Goal: Task Accomplishment & Management: Use online tool/utility

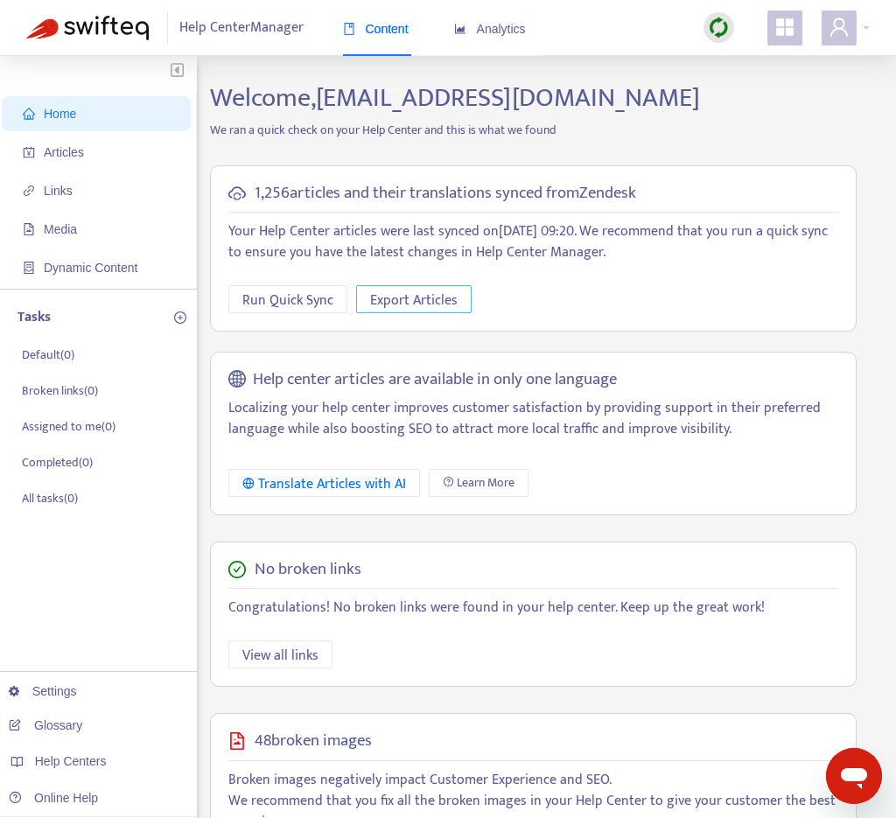
click at [415, 296] on span "Export Articles" at bounding box center [413, 301] width 87 height 22
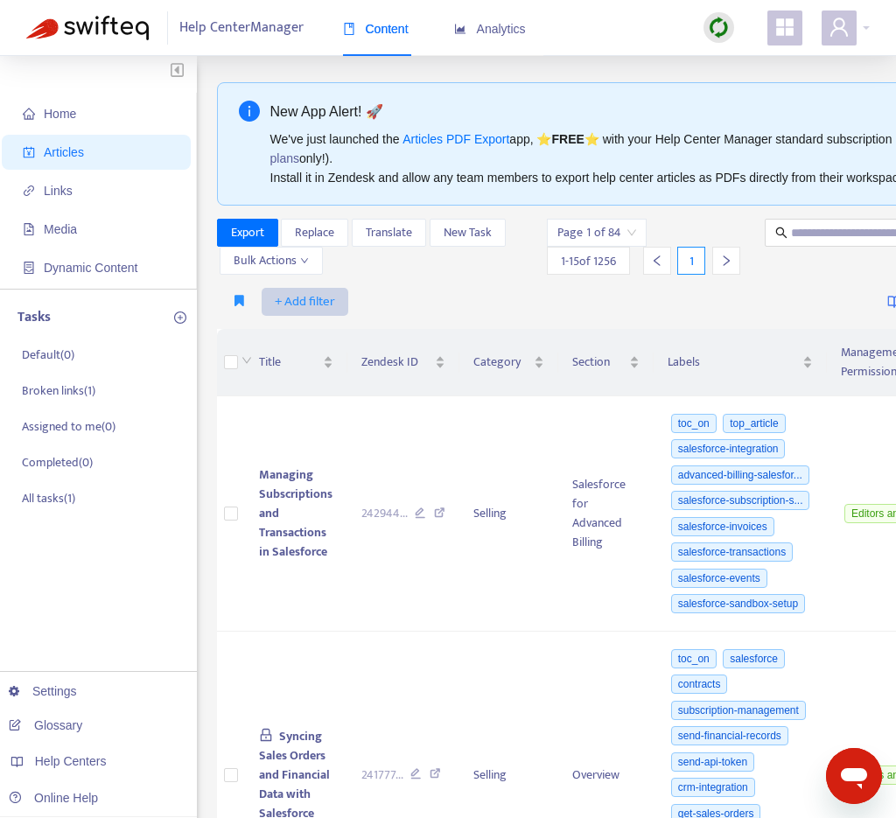
click at [280, 300] on span "+ Add filter" at bounding box center [305, 301] width 60 height 21
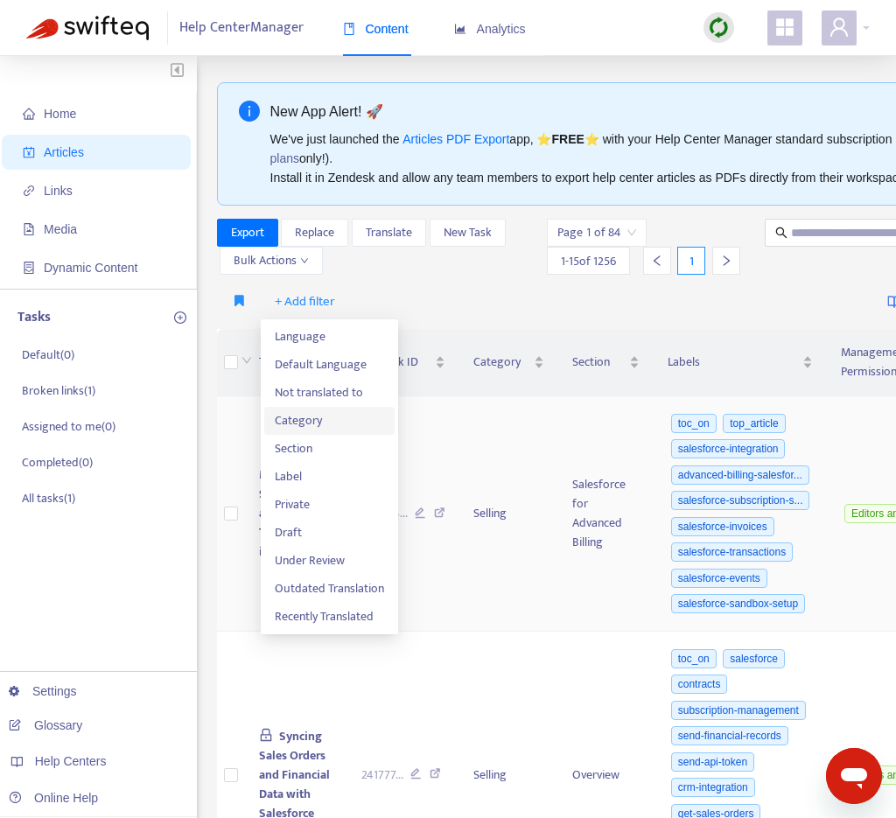
click at [311, 422] on span "Category" at bounding box center [329, 420] width 109 height 19
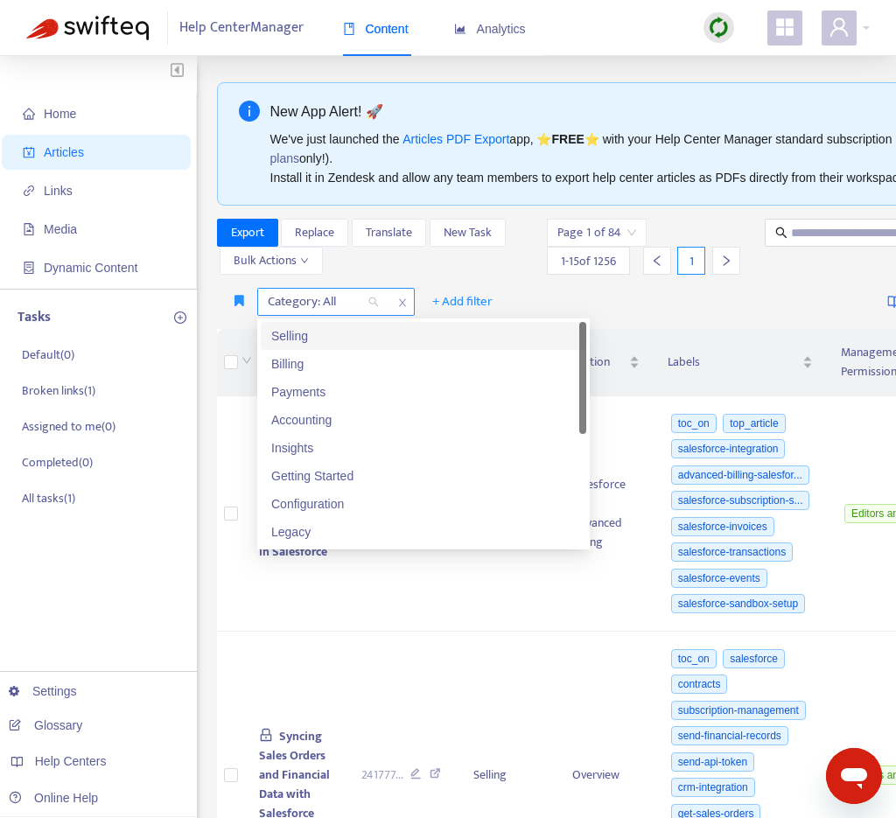
click at [372, 306] on div "Category: All" at bounding box center [323, 302] width 130 height 26
click at [364, 335] on div "Selling" at bounding box center [423, 335] width 304 height 19
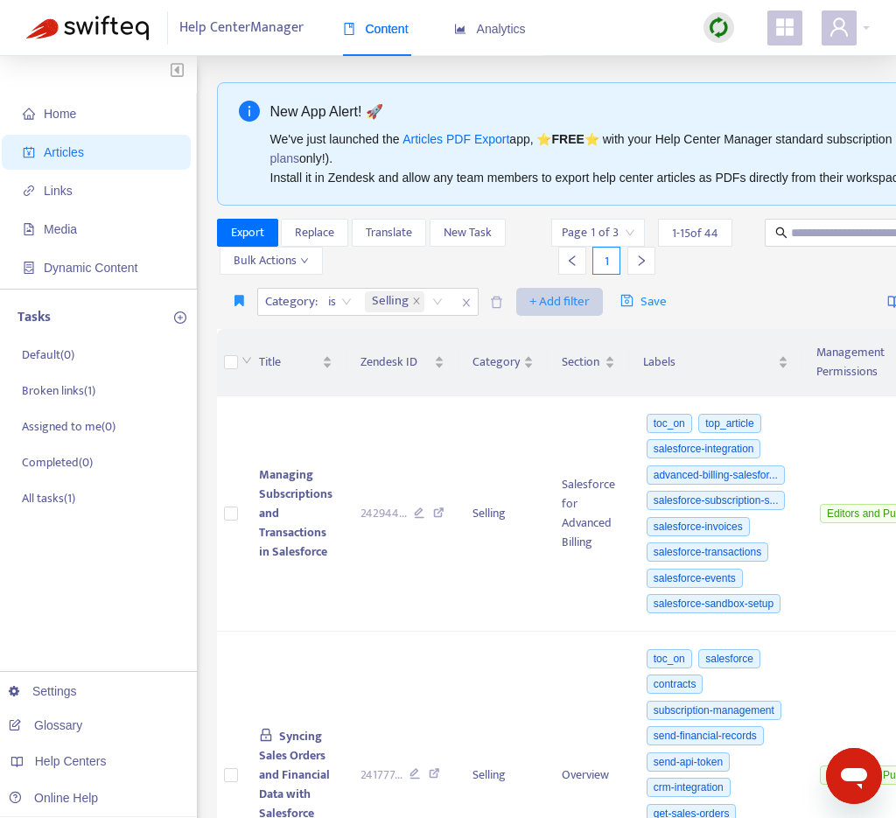
click at [548, 301] on span "+ Add filter" at bounding box center [559, 301] width 60 height 21
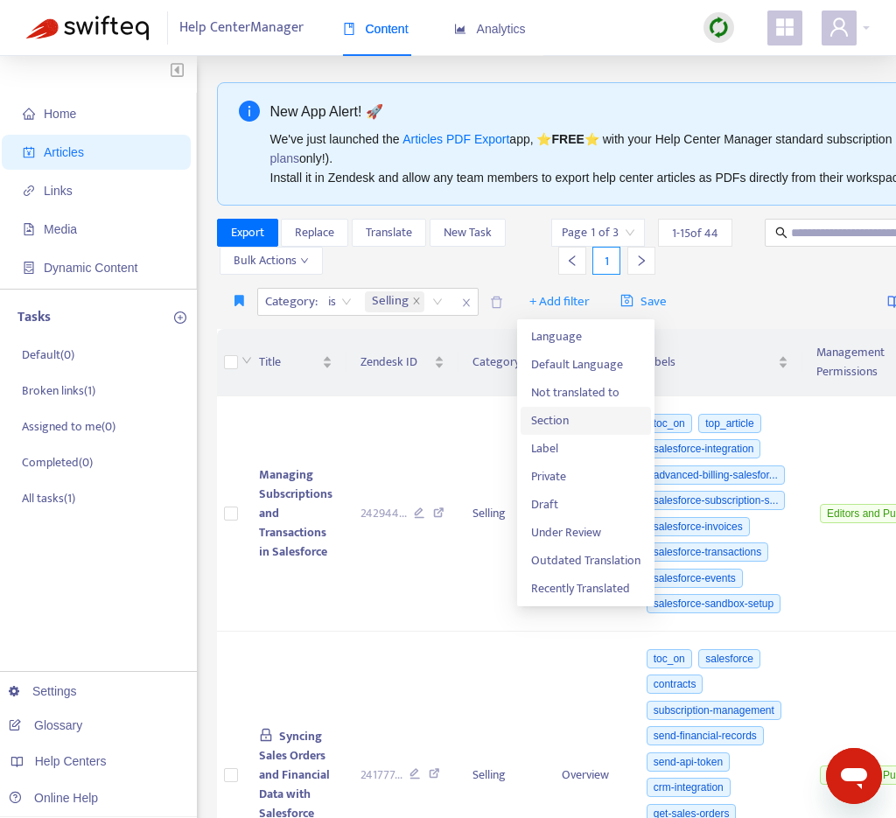
click at [546, 421] on span "Section" at bounding box center [585, 420] width 109 height 19
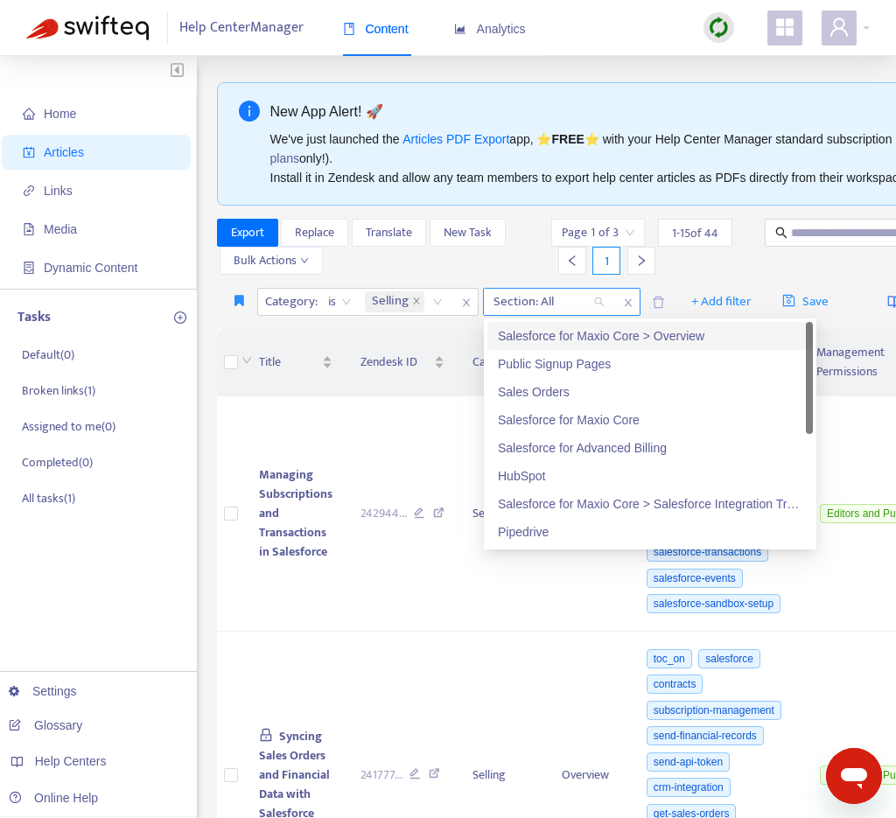
click at [596, 304] on div "Section: All" at bounding box center [549, 302] width 130 height 26
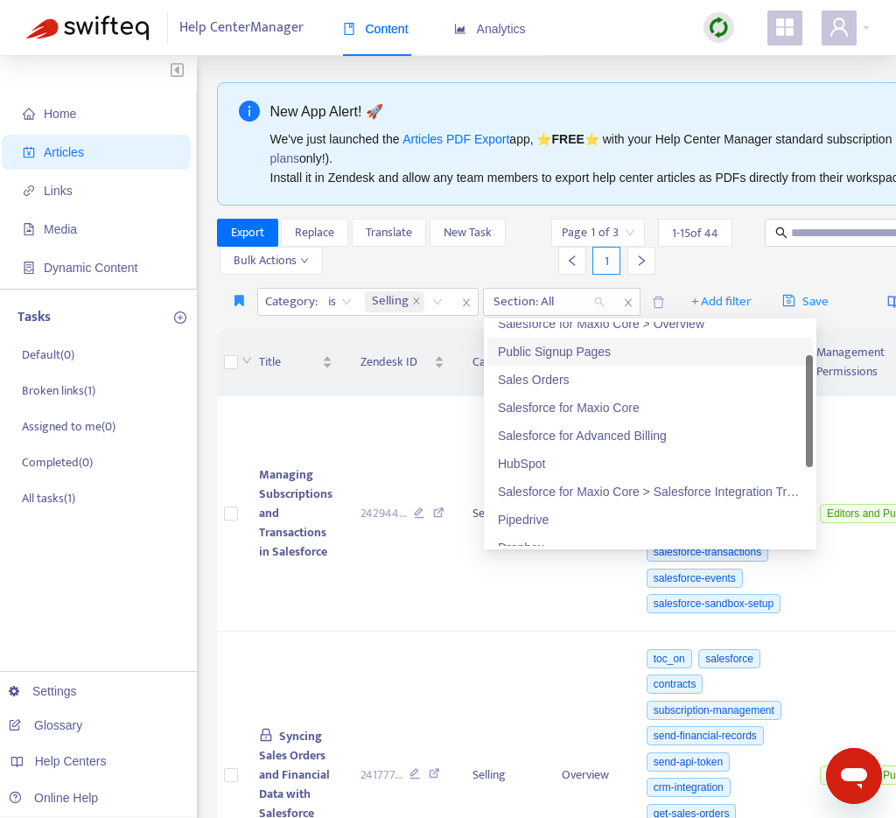
scroll to position [17, 0]
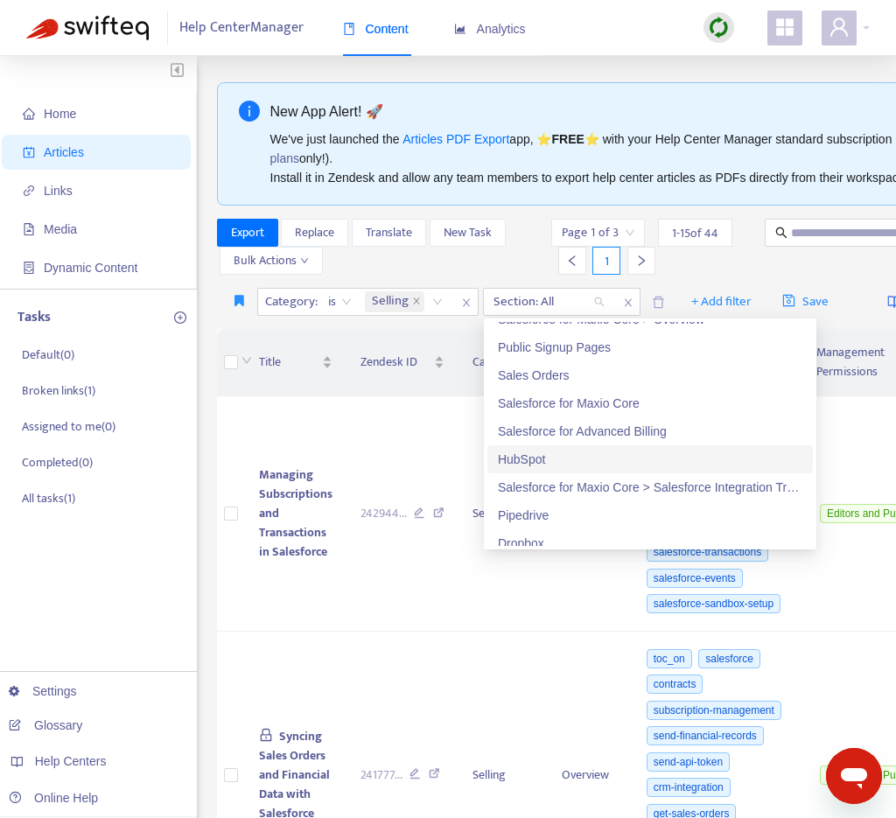
click at [515, 457] on div "HubSpot" at bounding box center [650, 459] width 304 height 19
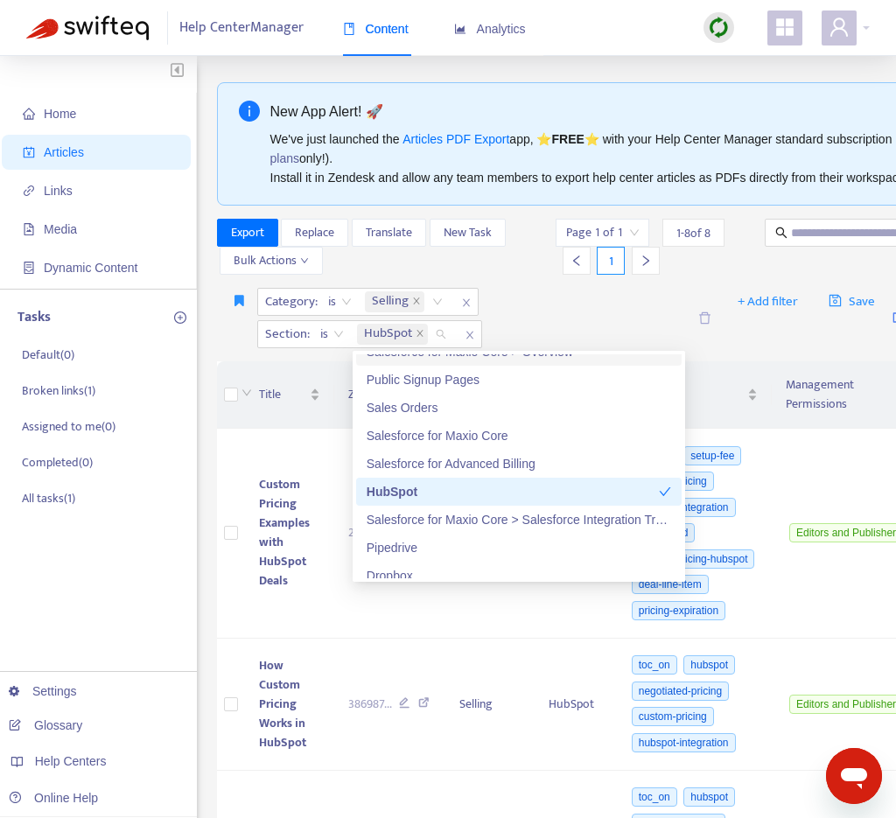
click at [541, 318] on div "Category : is Selling Section : is HubSpot" at bounding box center [471, 318] width 429 height 60
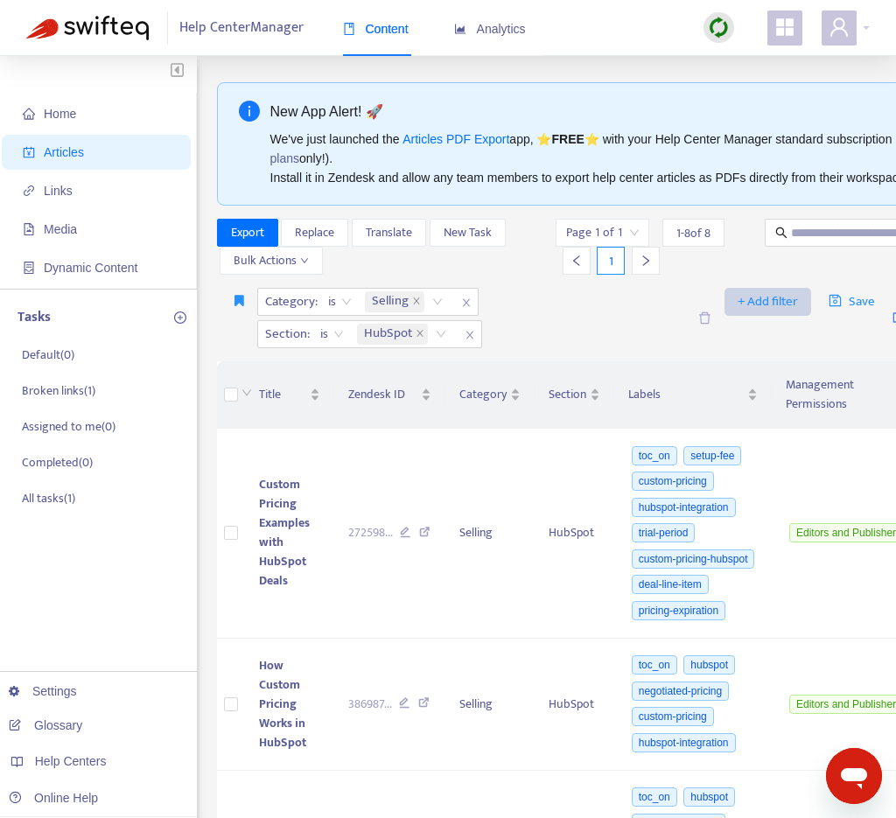
click at [761, 303] on span "+ Add filter" at bounding box center [767, 301] width 60 height 21
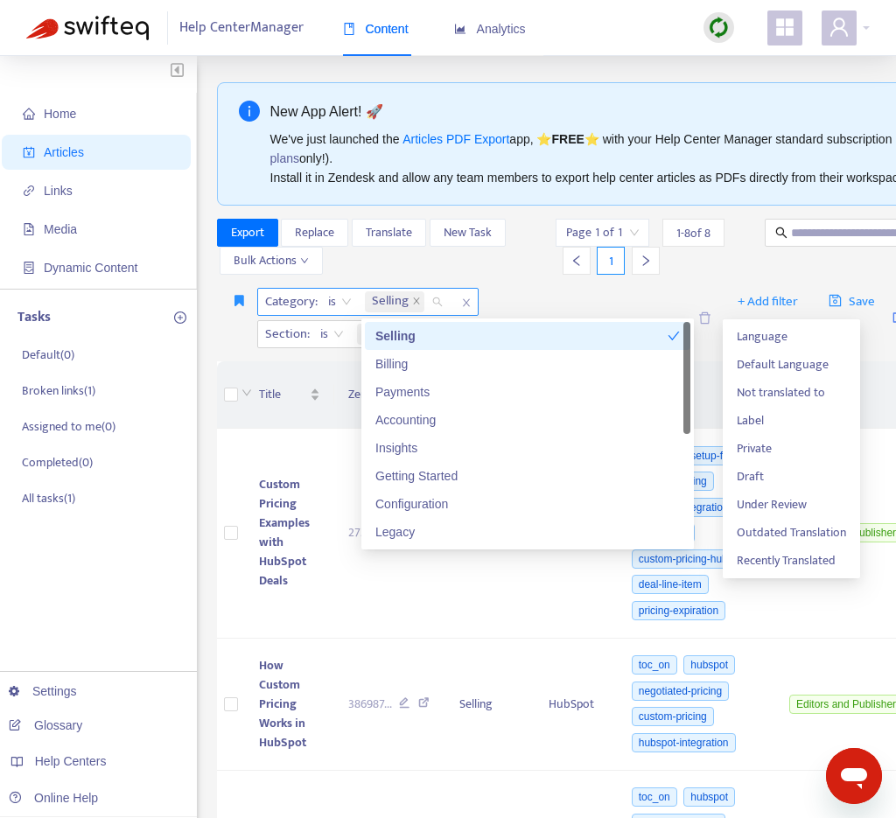
click at [440, 302] on div "Selling" at bounding box center [406, 302] width 91 height 26
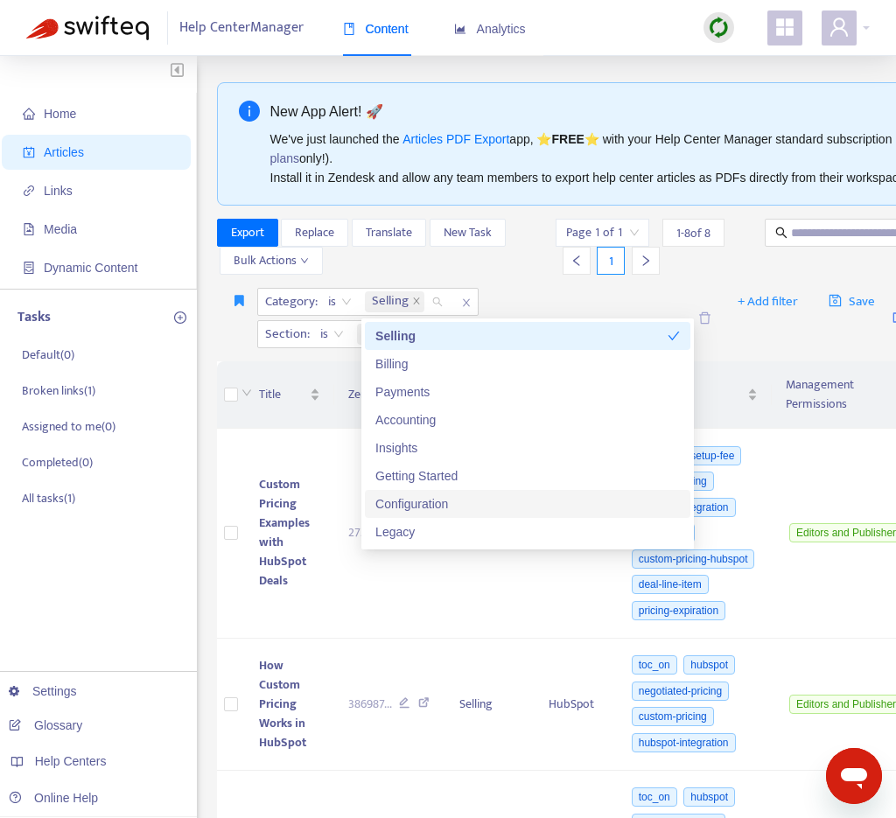
click at [432, 498] on div "Configuration" at bounding box center [527, 503] width 304 height 19
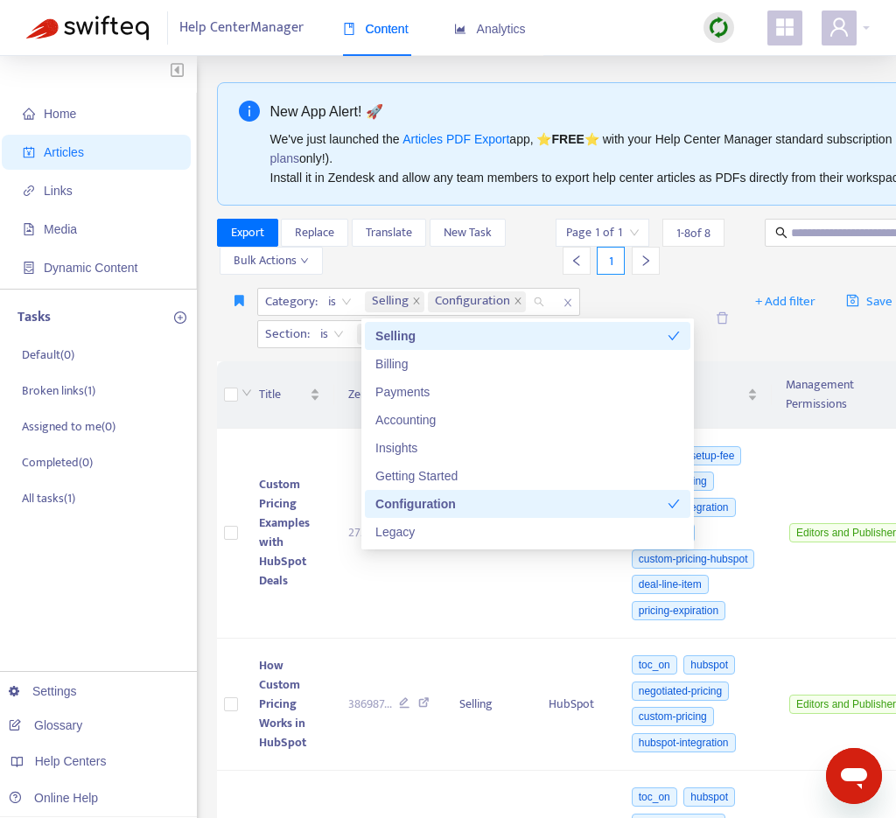
click at [621, 295] on div "Category : is Selling Configuration Section : is HubSpot" at bounding box center [480, 318] width 447 height 60
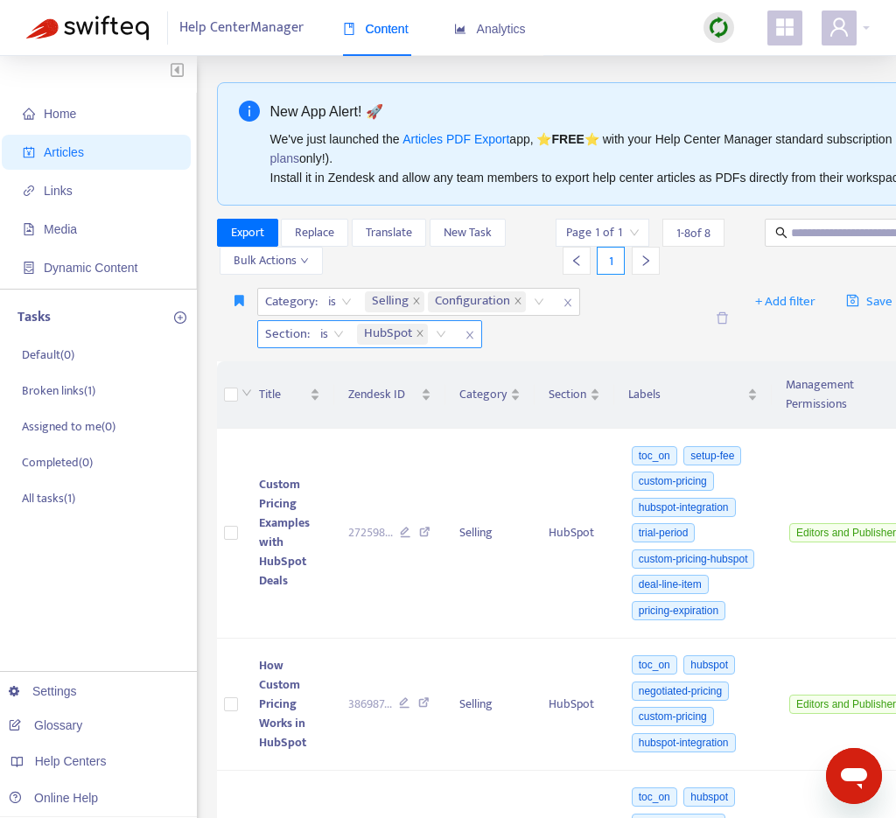
click at [441, 334] on div "HubSpot" at bounding box center [404, 334] width 102 height 26
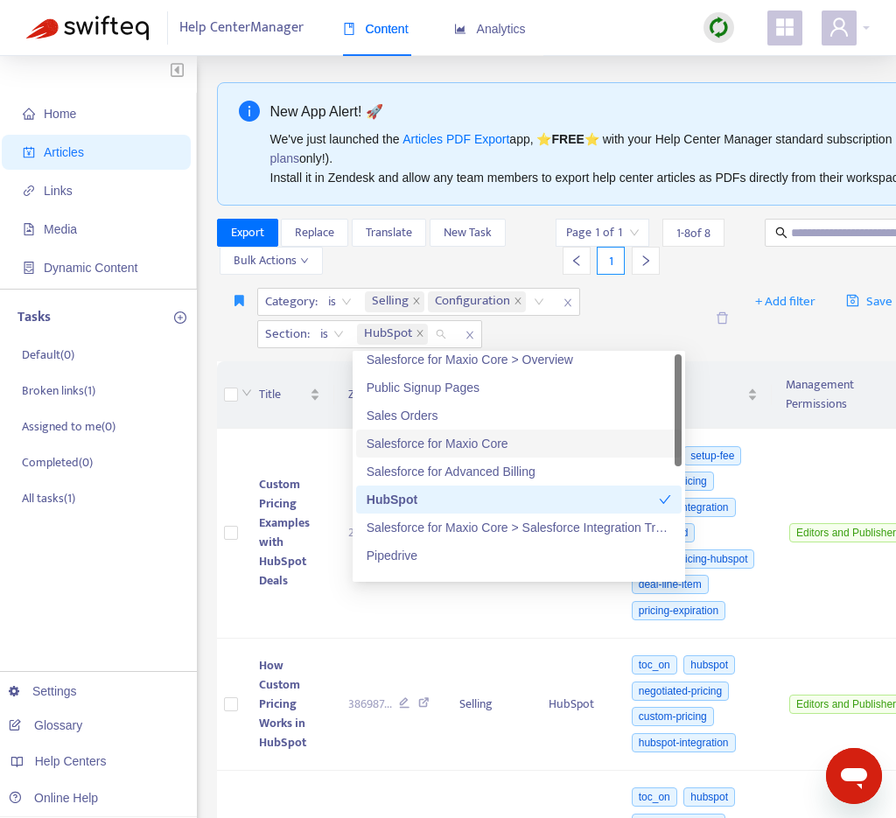
scroll to position [0, 0]
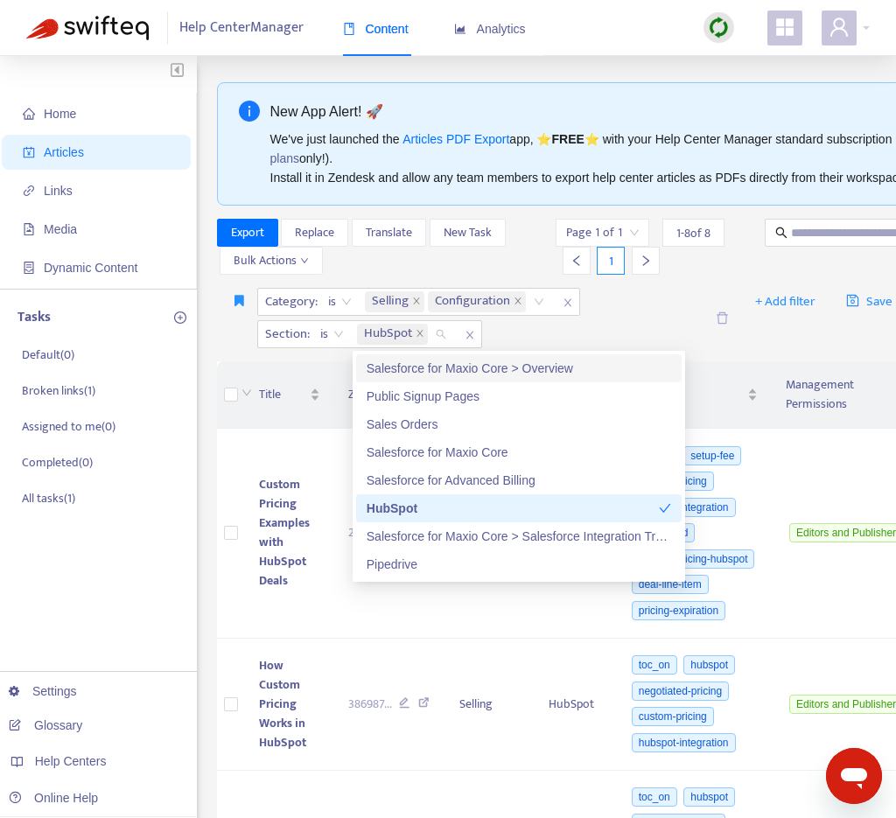
click at [562, 329] on div "Category : is Selling Configuration Section : is HubSpot" at bounding box center [480, 318] width 447 height 60
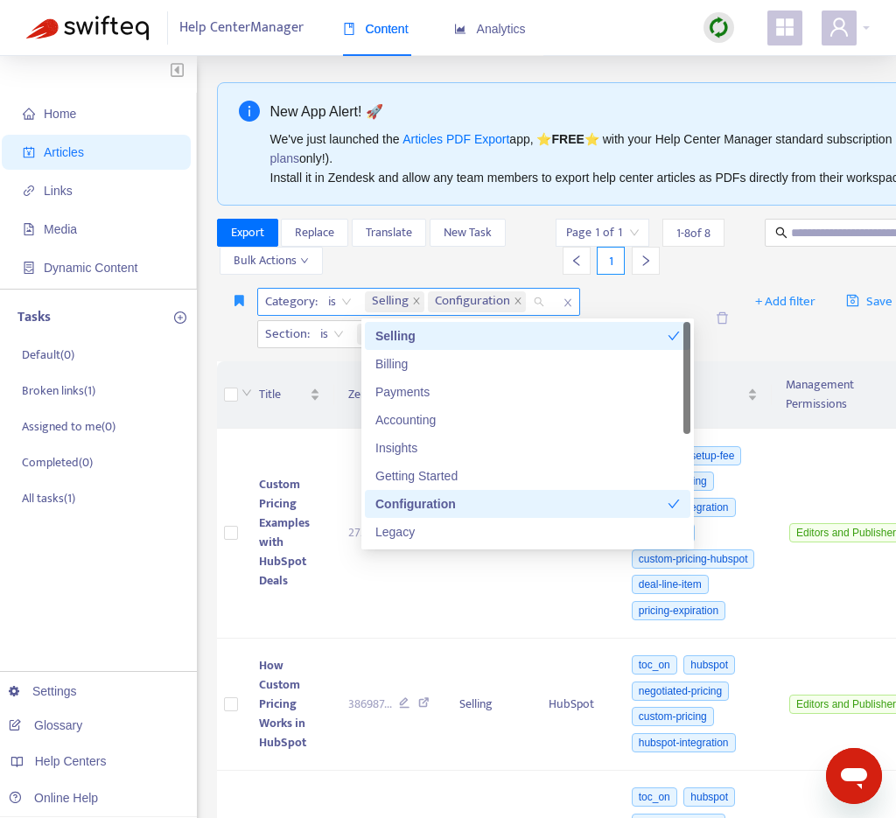
click at [479, 303] on span "Configuration" at bounding box center [472, 301] width 75 height 21
click at [477, 506] on div "Configuration" at bounding box center [521, 503] width 292 height 19
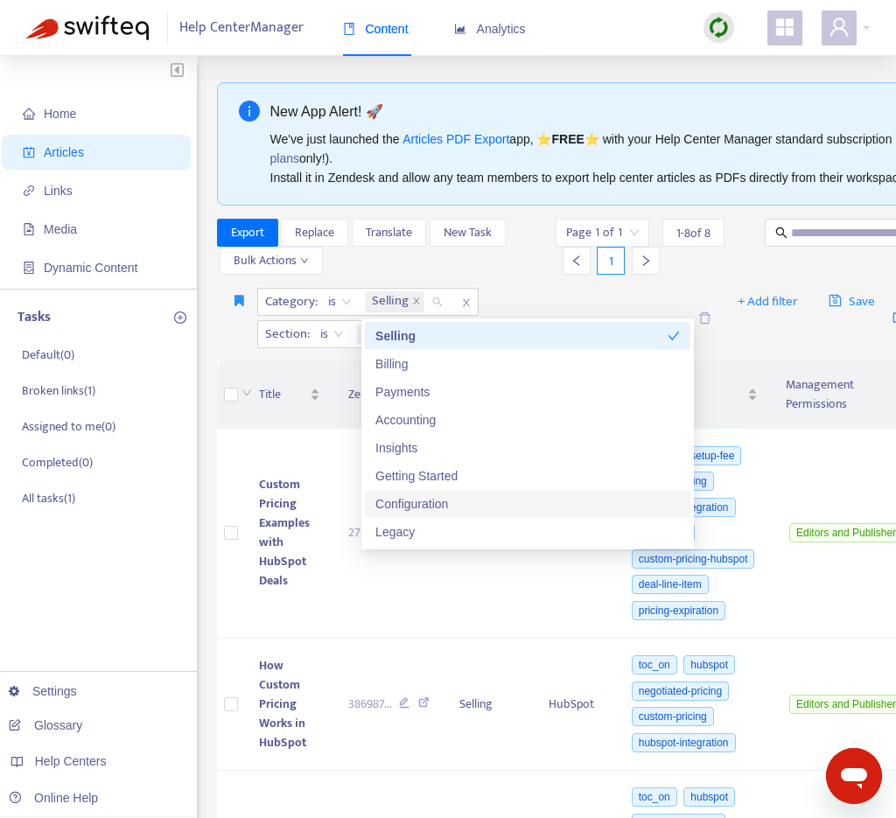
click at [483, 502] on div "Configuration" at bounding box center [527, 503] width 304 height 19
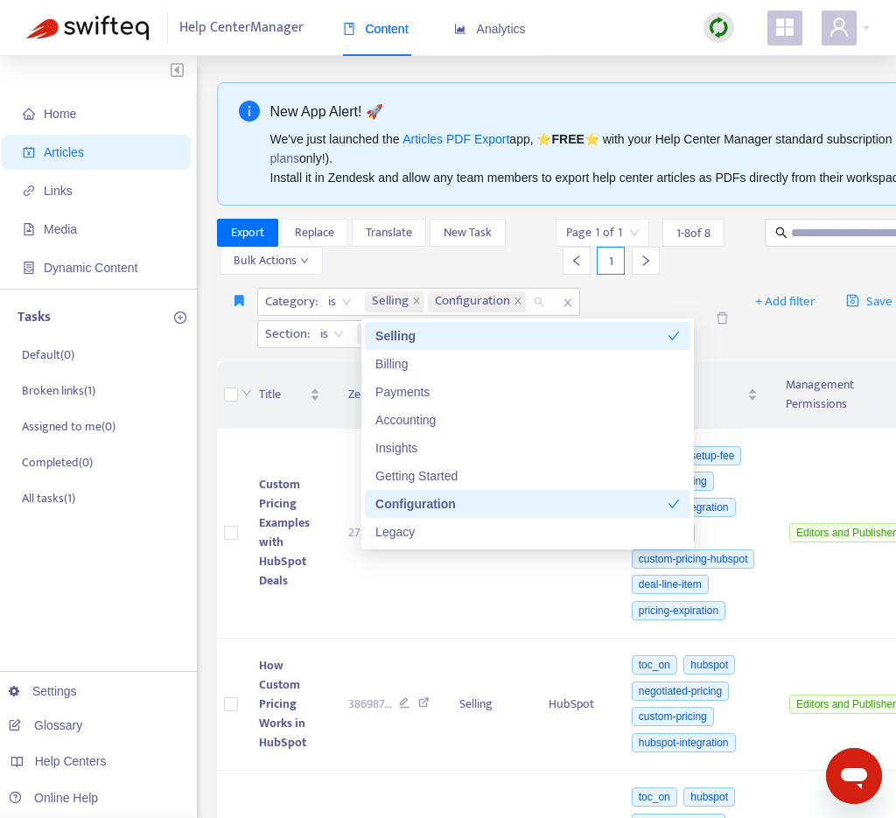
click at [625, 288] on div "Category : is Selling Configuration Section : is HubSpot" at bounding box center [480, 318] width 447 height 60
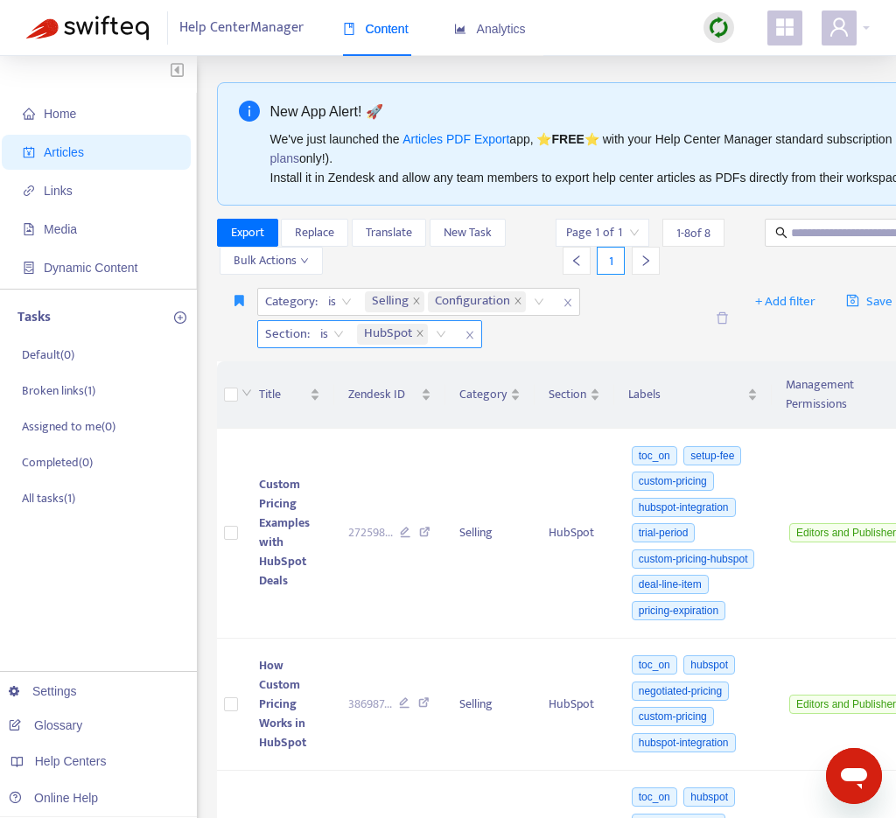
click at [438, 338] on div "HubSpot" at bounding box center [404, 334] width 102 height 26
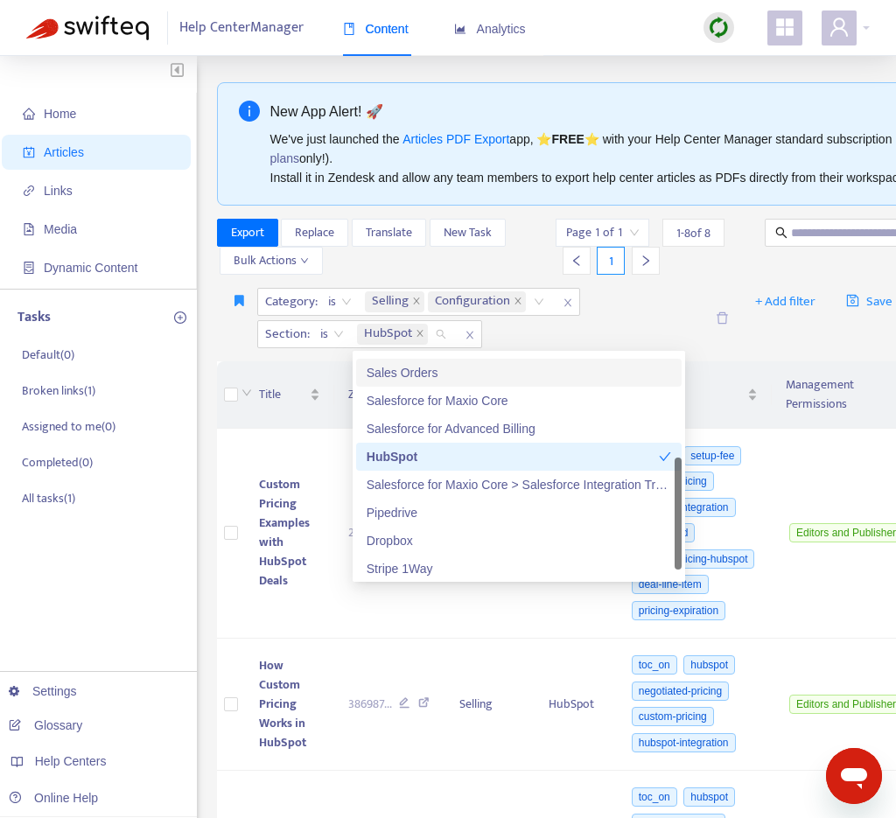
scroll to position [56, 0]
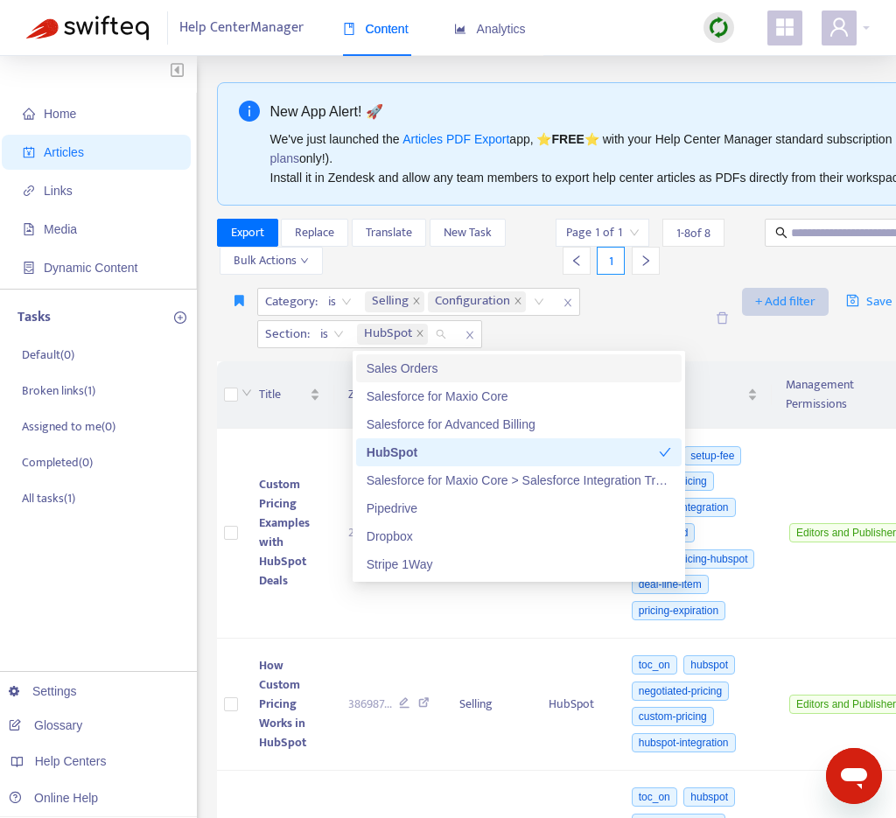
click at [793, 303] on span "+ Add filter" at bounding box center [785, 301] width 60 height 21
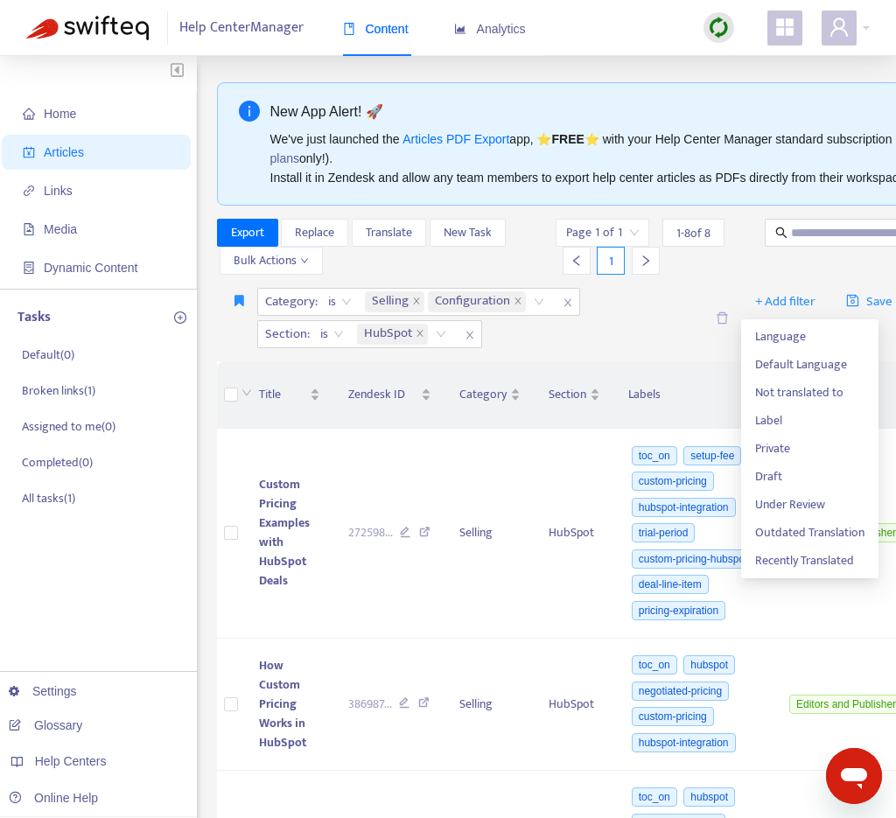
click at [580, 338] on div "Category : is Selling Configuration Section : is HubSpot" at bounding box center [480, 318] width 447 height 60
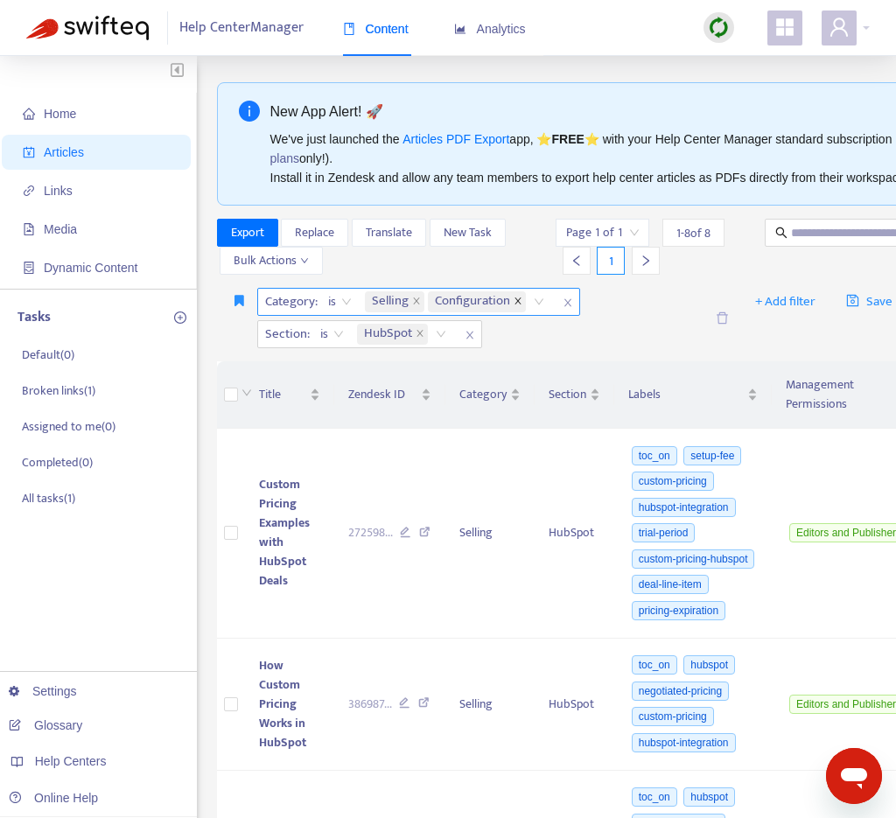
click at [520, 301] on icon "close" at bounding box center [517, 301] width 9 height 9
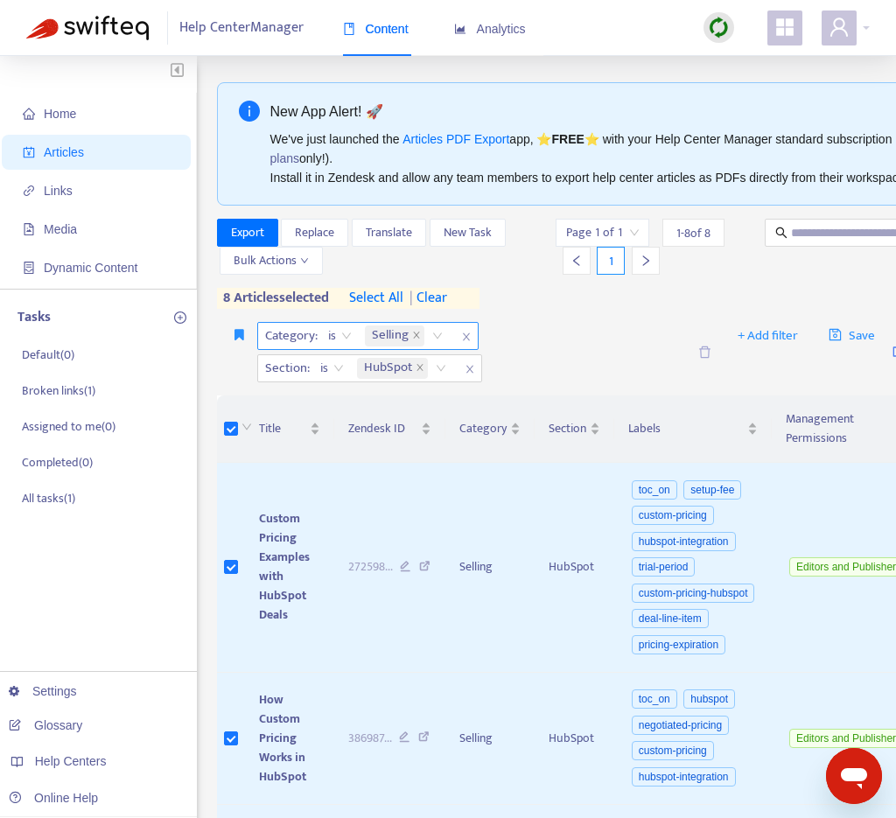
click at [378, 297] on span "select all" at bounding box center [376, 298] width 54 height 21
click at [254, 231] on span "Export" at bounding box center [247, 232] width 33 height 19
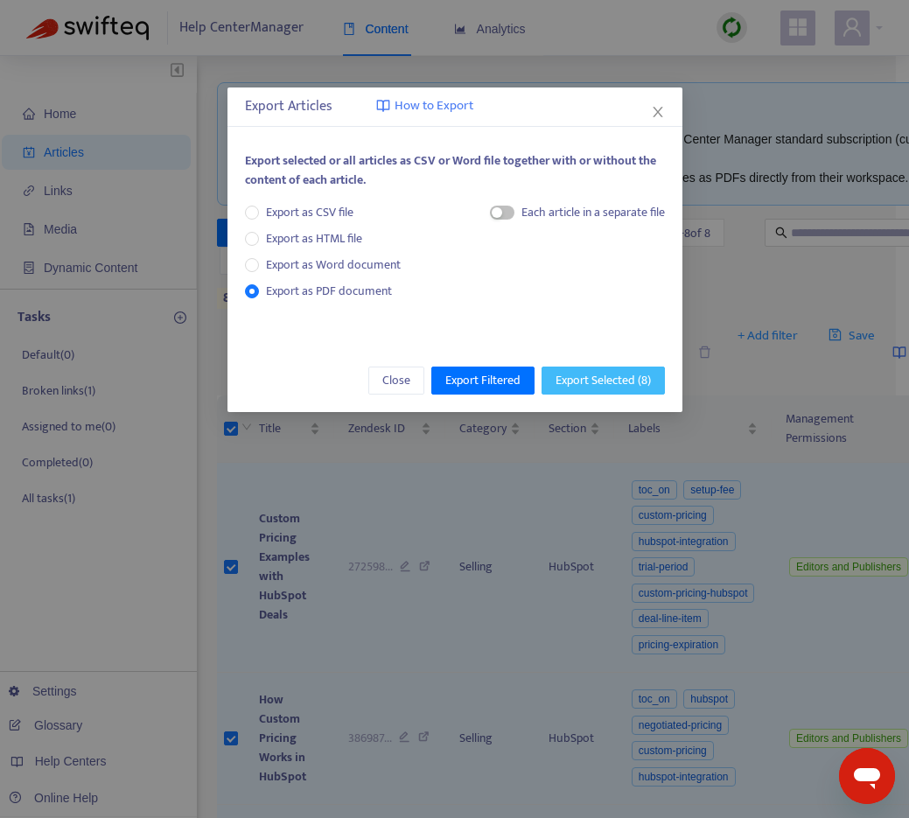
click at [622, 378] on span "Export Selected ( 8 )" at bounding box center [602, 380] width 95 height 19
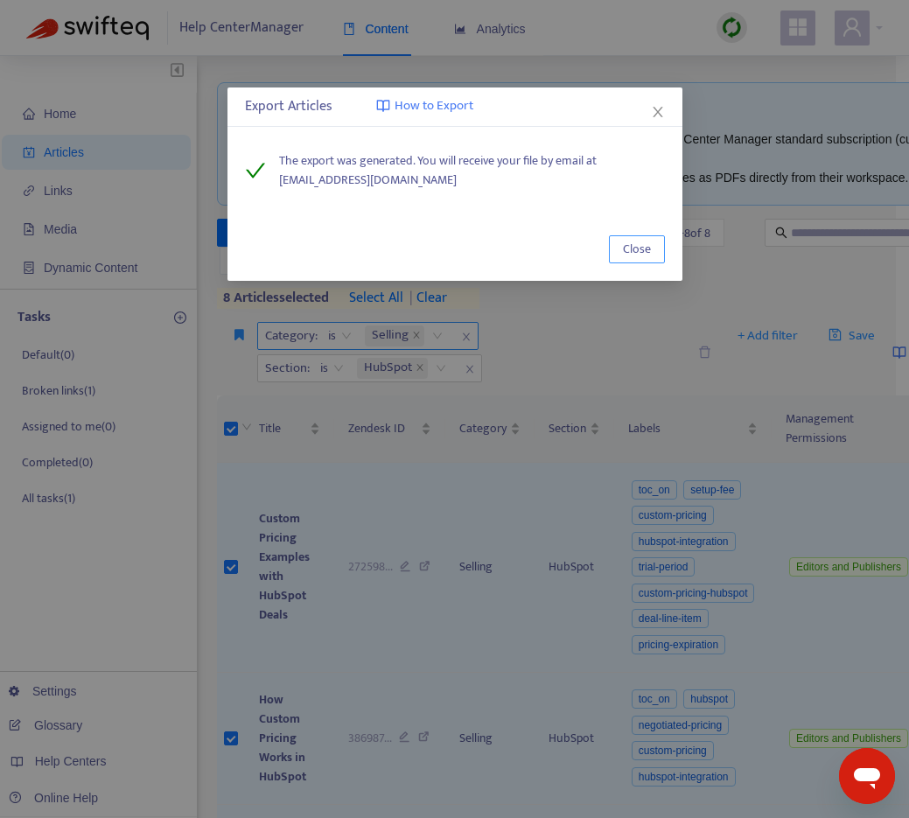
click at [630, 250] on span "Close" at bounding box center [637, 249] width 28 height 19
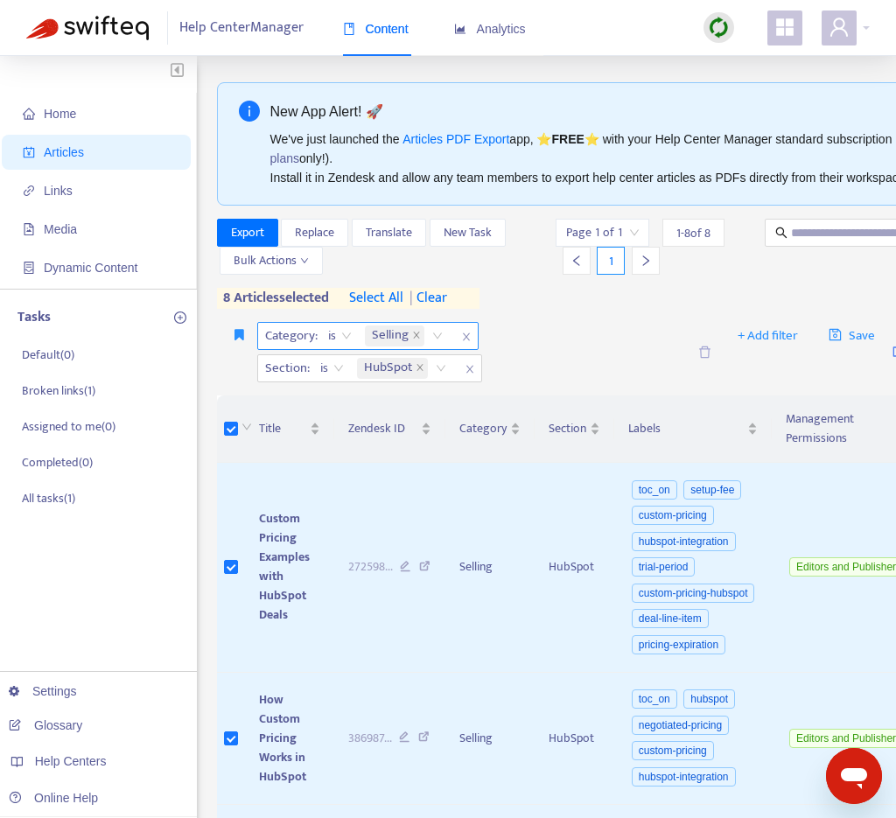
click at [447, 340] on div "Selling" at bounding box center [406, 336] width 91 height 26
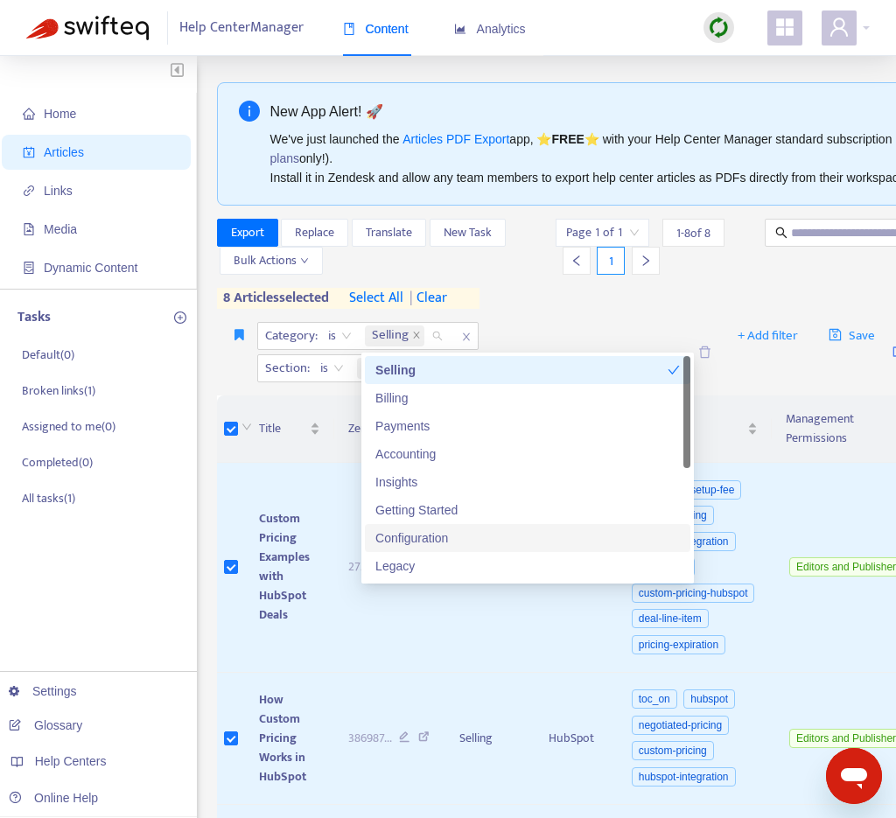
click at [466, 537] on div "Configuration" at bounding box center [527, 537] width 304 height 19
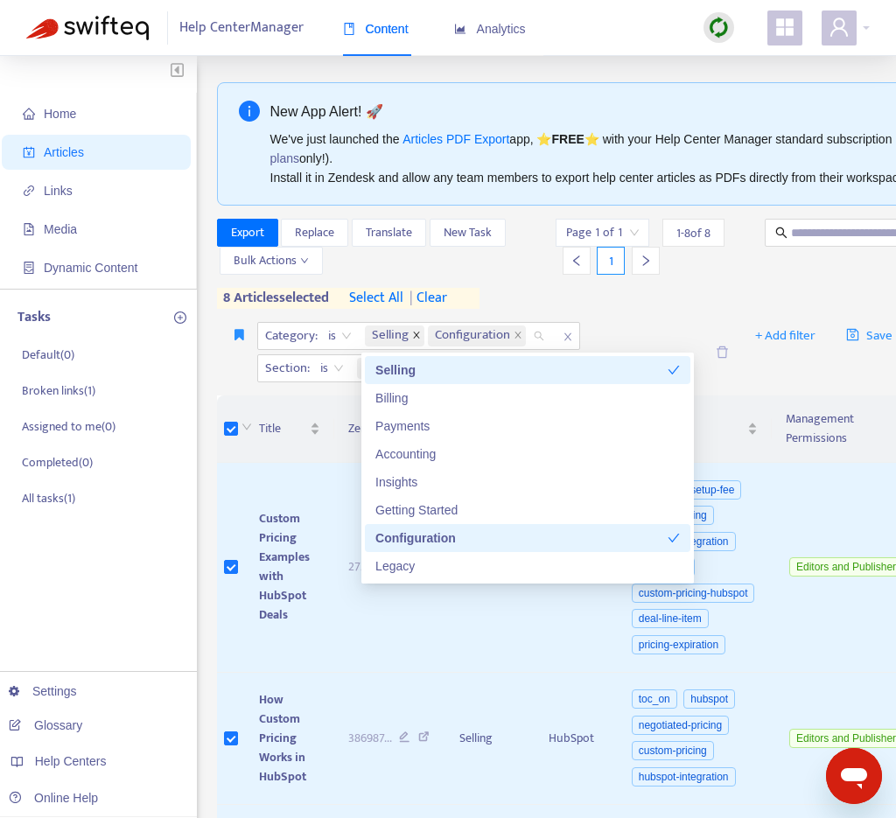
click at [413, 332] on icon "close" at bounding box center [416, 335] width 9 height 9
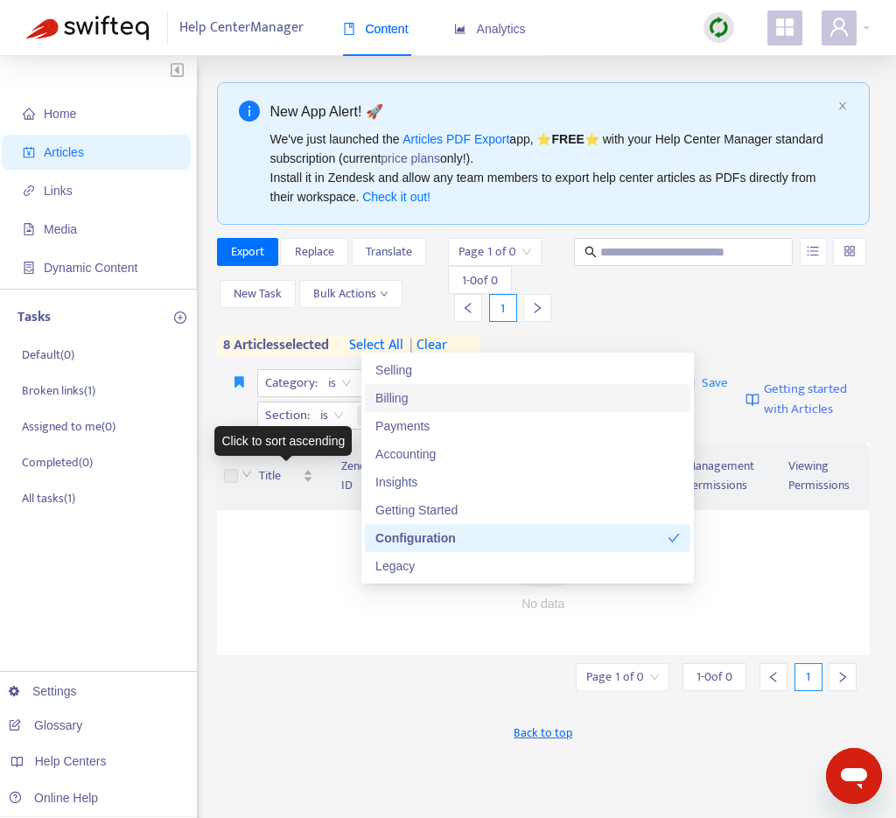
click at [233, 441] on div "Click to sort ascending" at bounding box center [282, 441] width 137 height 30
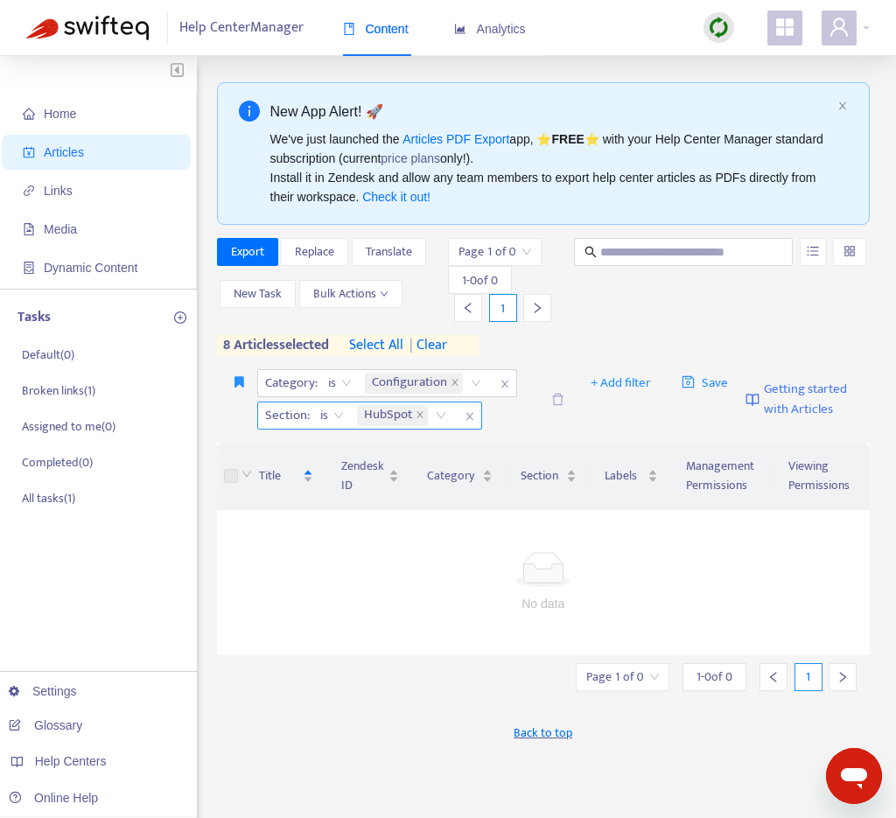
click at [471, 411] on icon "close" at bounding box center [469, 416] width 10 height 10
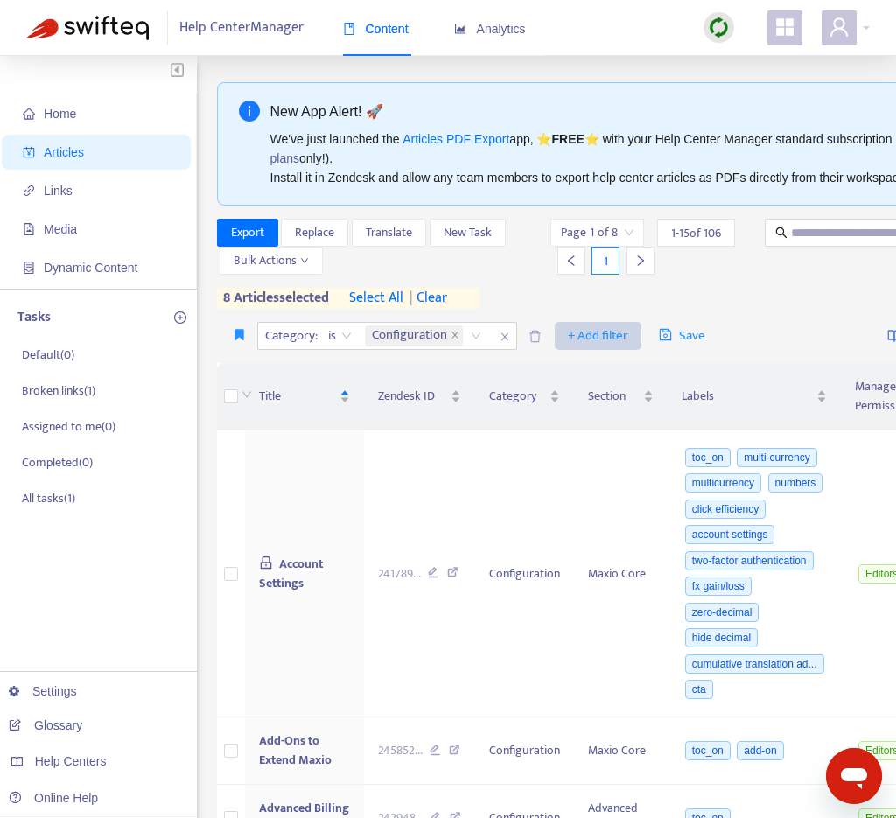
click at [604, 334] on span "+ Add filter" at bounding box center [598, 335] width 60 height 21
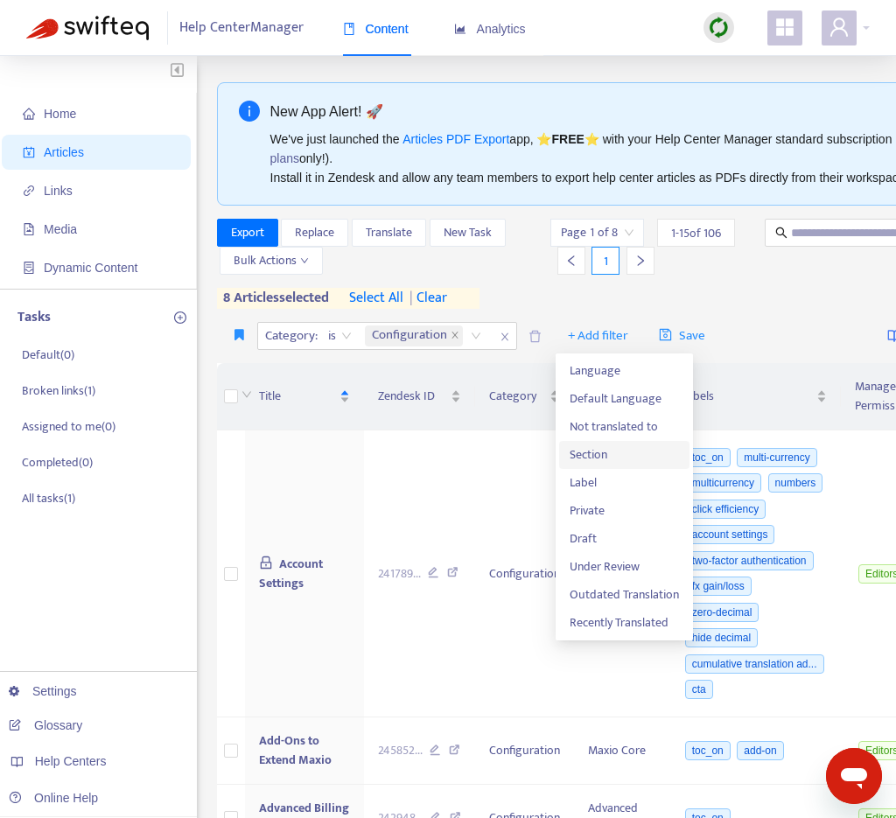
click at [589, 449] on span "Section" at bounding box center [623, 454] width 109 height 19
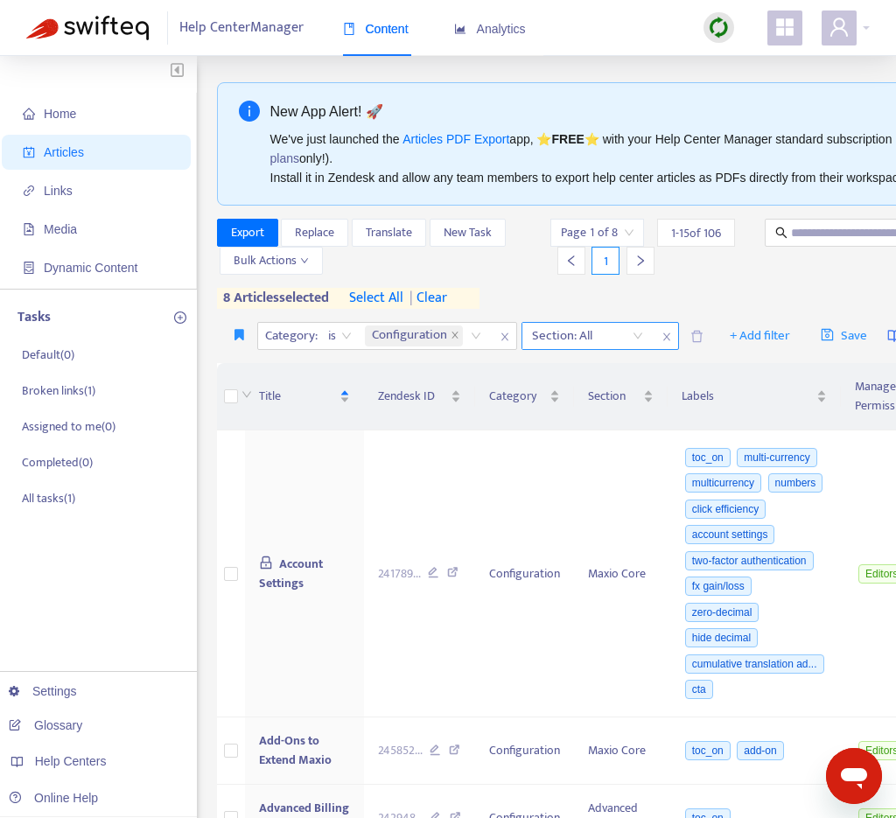
click at [522, 349] on div "Section: All" at bounding box center [587, 336] width 130 height 26
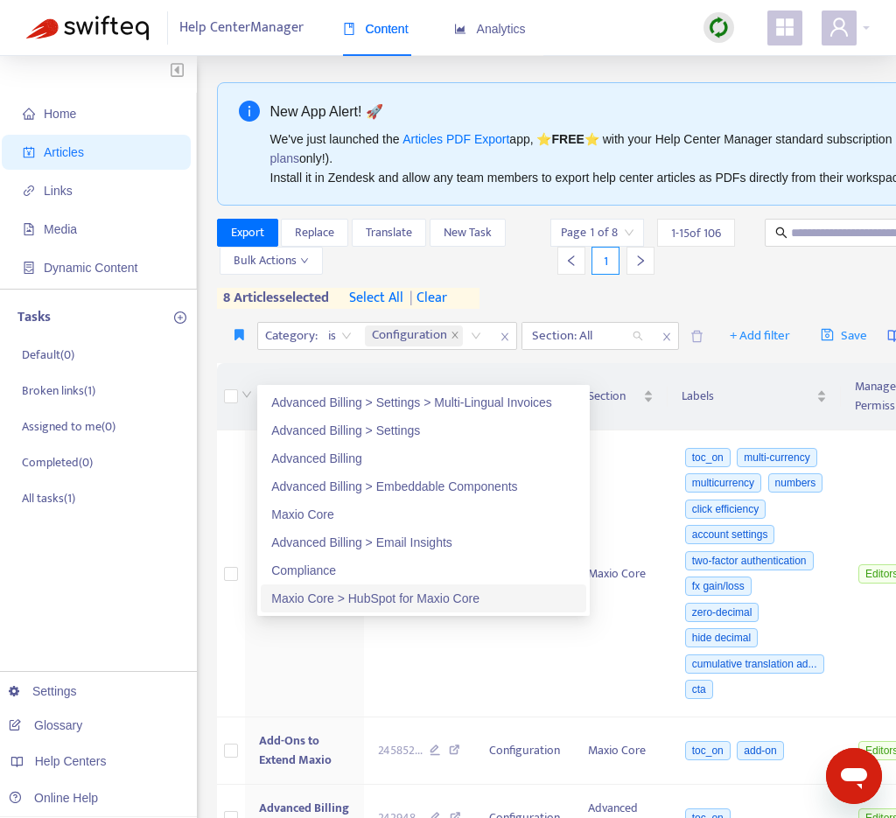
click at [406, 595] on div "Maxio Core > HubSpot for Maxio Core" at bounding box center [423, 598] width 304 height 19
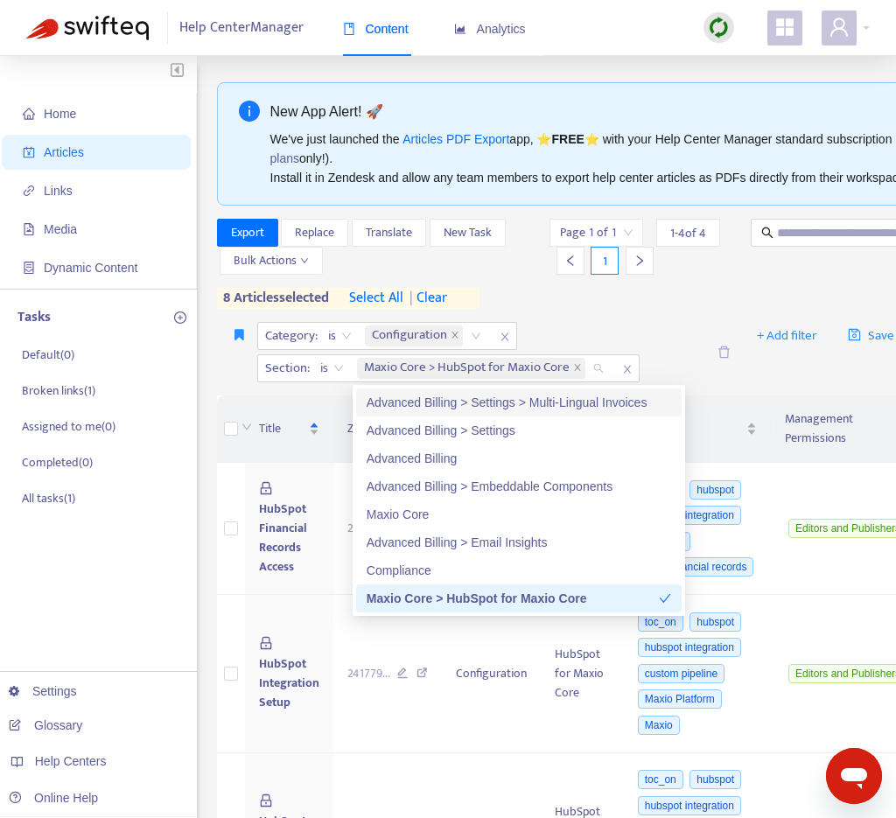
click at [608, 304] on div "Export Replace Translate New Task Bulk Actions Page 1 of 1 1 - 4 of 4 1 8 artic…" at bounding box center [631, 264] width 829 height 90
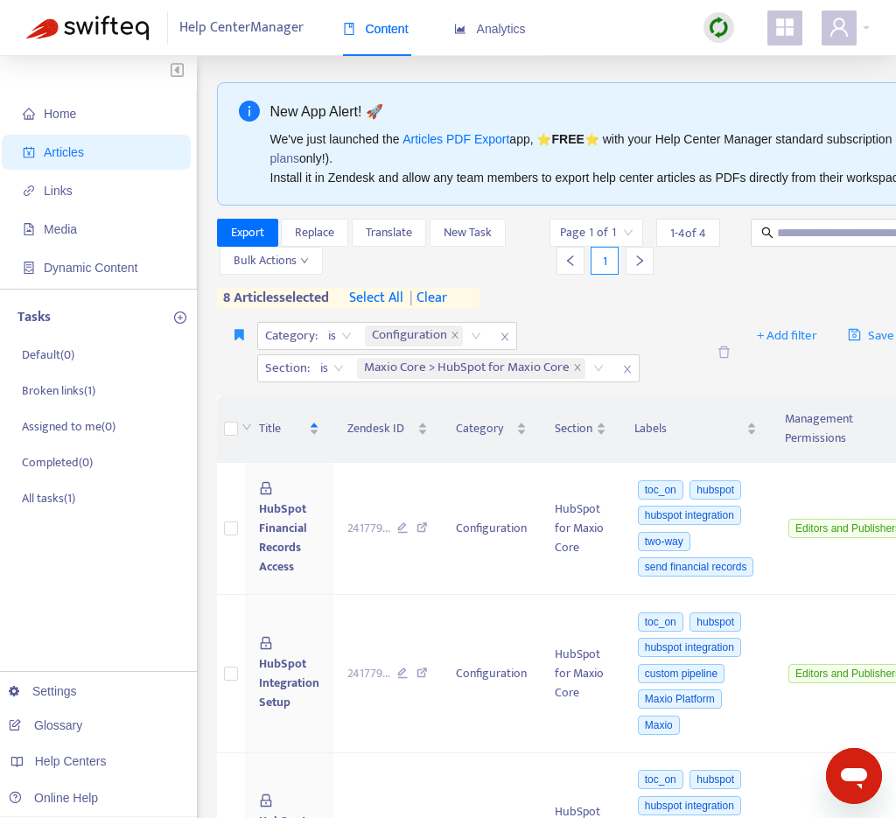
click at [378, 294] on span "select all" at bounding box center [376, 298] width 54 height 21
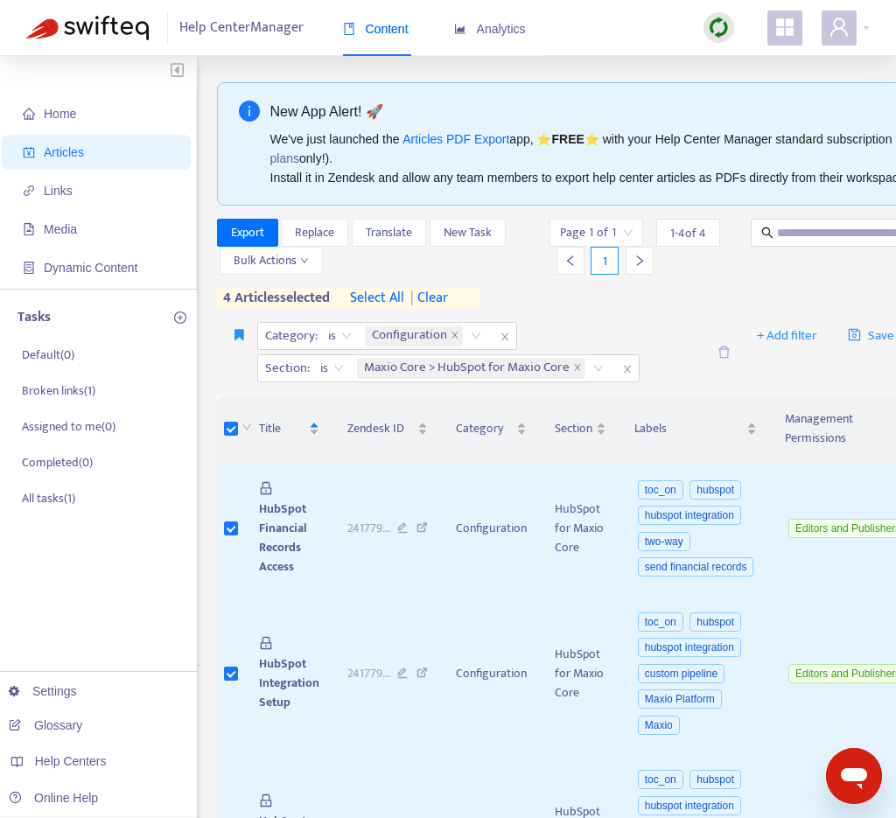
click at [637, 295] on div "Export Replace Translate New Task Bulk Actions Page 1 of 1 1 - 4 of 4 1 4 artic…" at bounding box center [631, 264] width 829 height 90
click at [381, 297] on span "select all" at bounding box center [377, 298] width 54 height 21
click at [247, 229] on span "Export" at bounding box center [247, 232] width 33 height 19
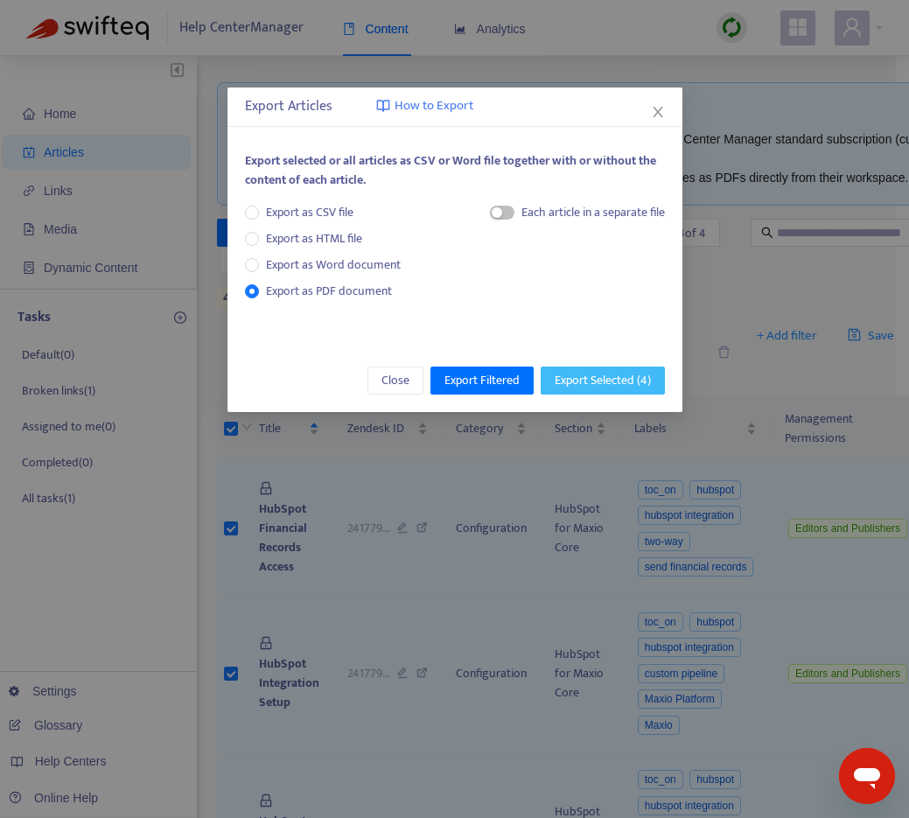
click at [600, 371] on span "Export Selected ( 4 )" at bounding box center [603, 380] width 96 height 19
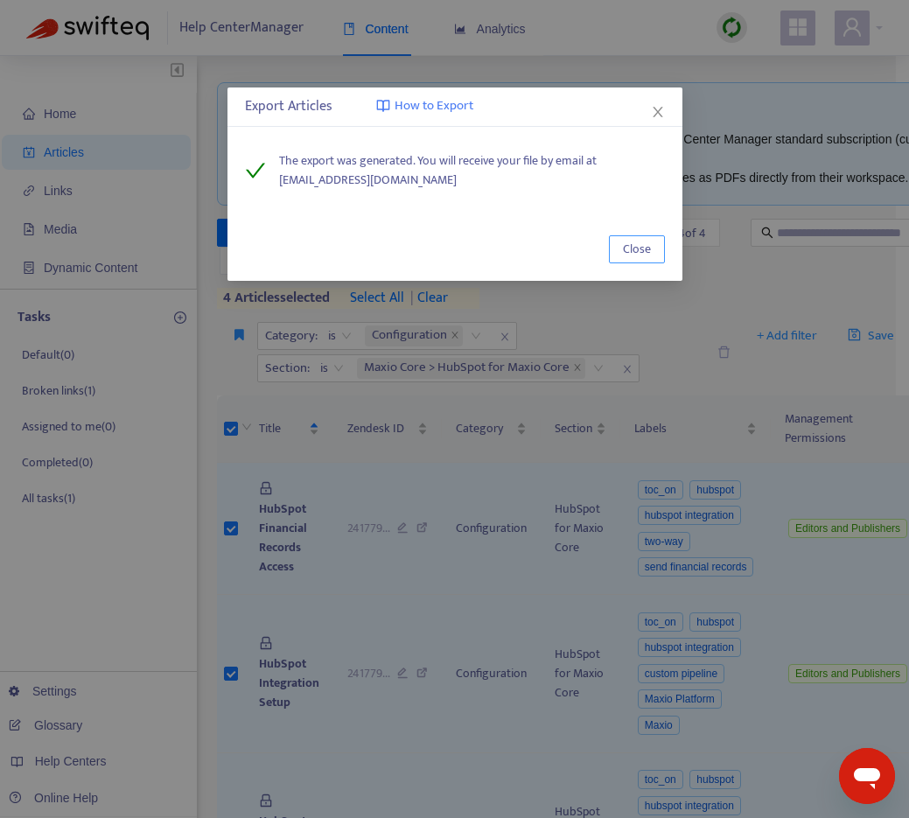
click at [635, 246] on span "Close" at bounding box center [637, 249] width 28 height 19
